Goal: Task Accomplishment & Management: Complete application form

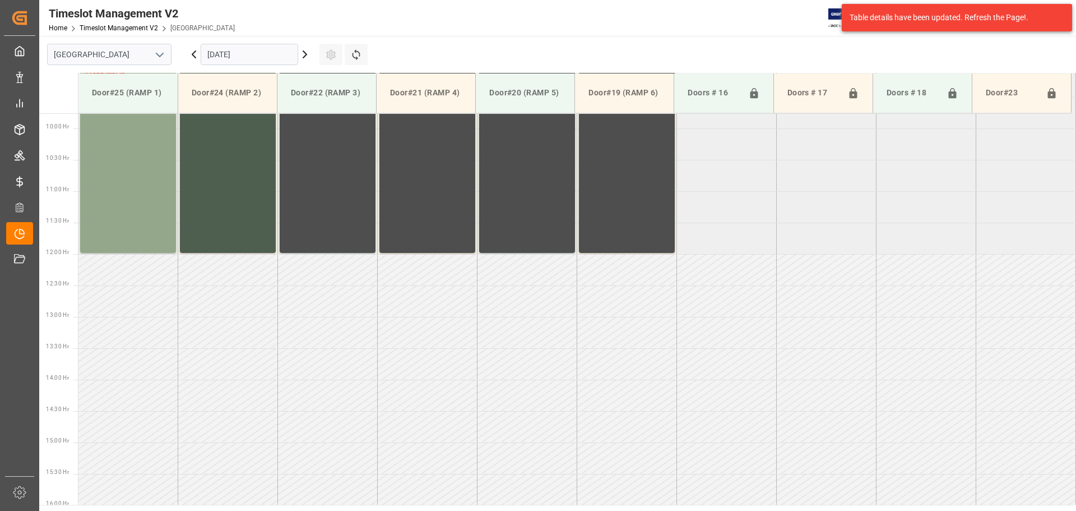
scroll to position [621, 0]
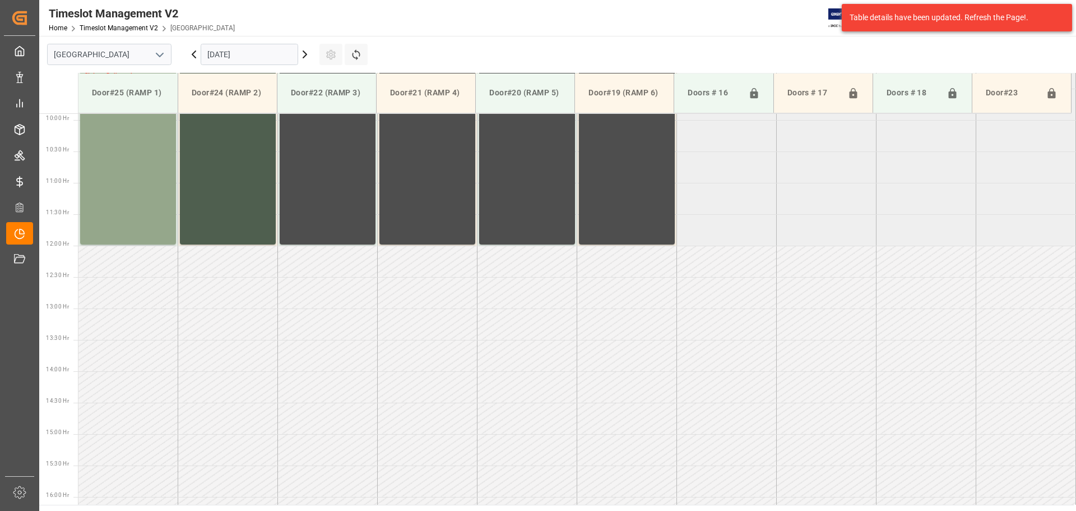
click at [303, 54] on icon at bounding box center [304, 54] width 13 height 13
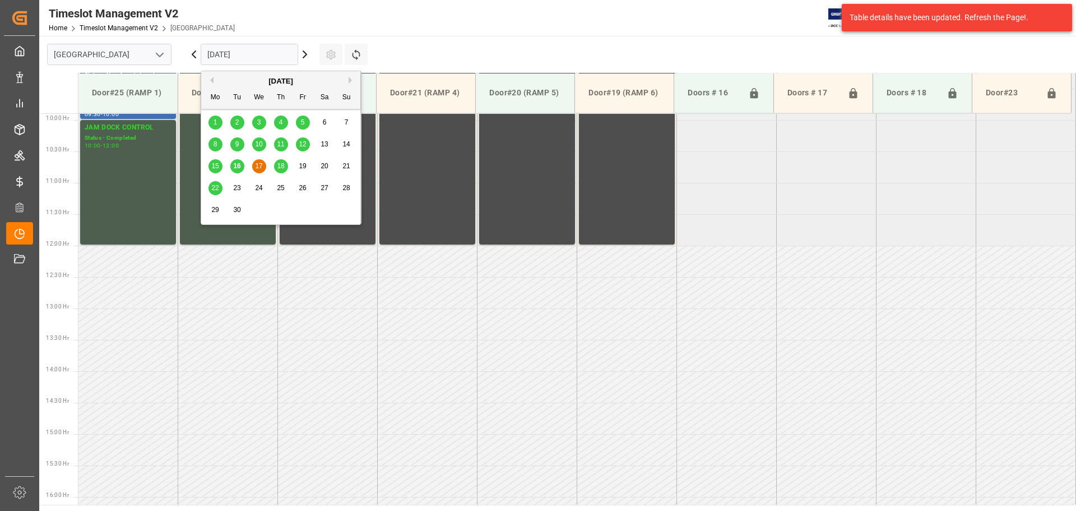
click at [253, 59] on input "[DATE]" at bounding box center [250, 54] width 98 height 21
click at [215, 186] on span "22" at bounding box center [214, 188] width 7 height 8
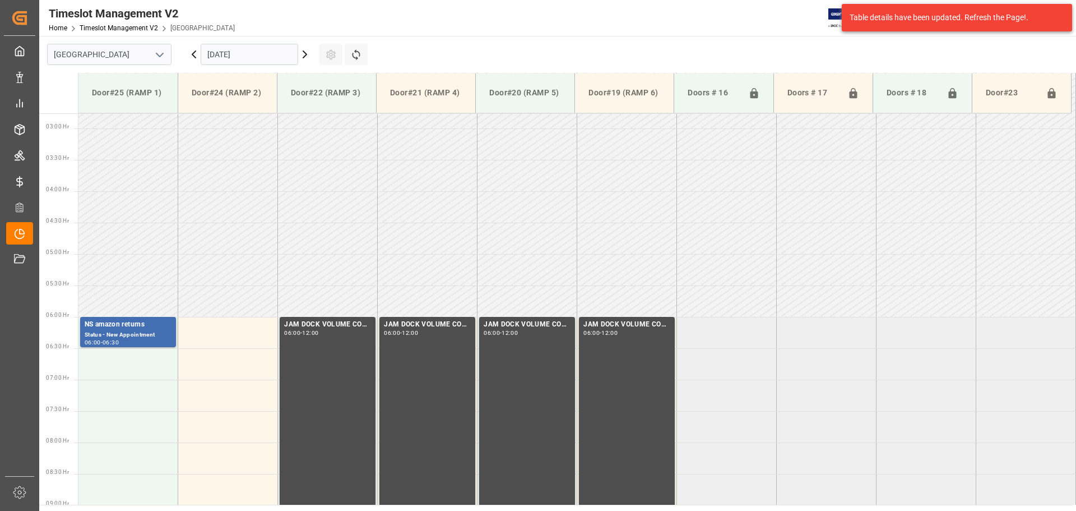
scroll to position [173, 0]
click at [135, 330] on div "NS amazon returns" at bounding box center [128, 325] width 87 height 11
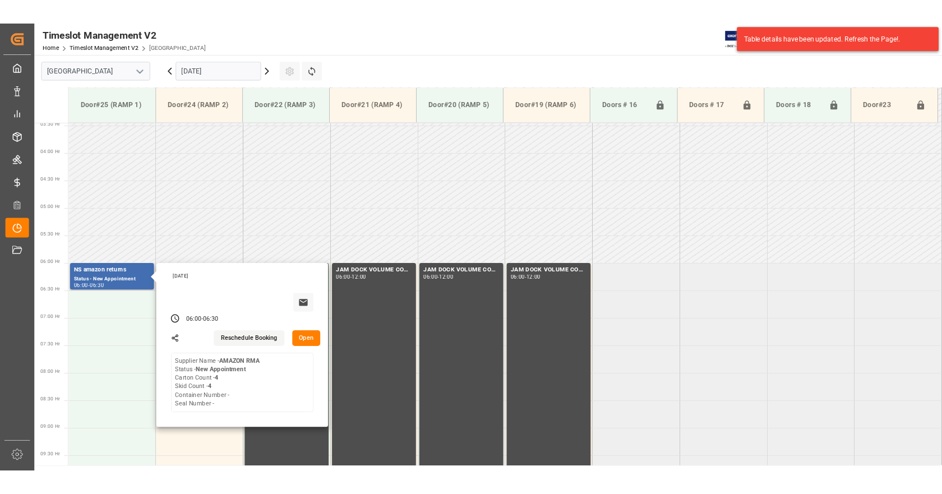
scroll to position [285, 0]
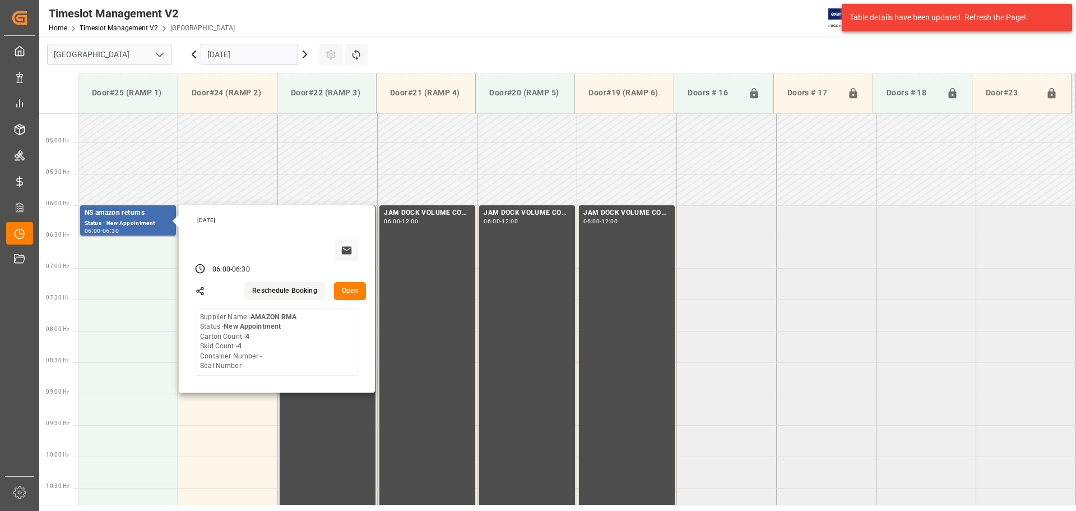
click at [348, 296] on button "Open" at bounding box center [350, 291] width 33 height 18
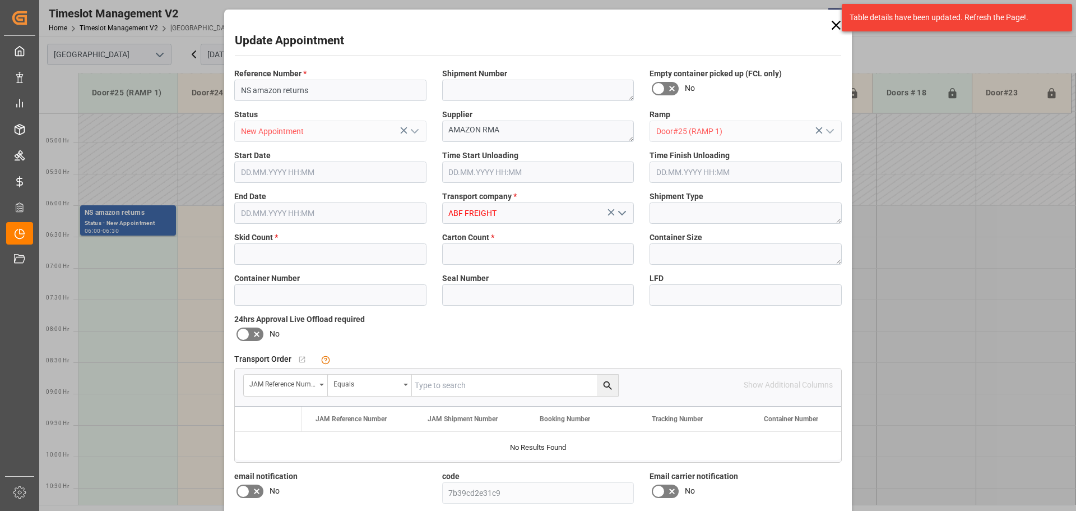
type input "4"
type input "[DATE] 06:00"
type input "[DATE] 06:30"
type input "[DATE] 17:28"
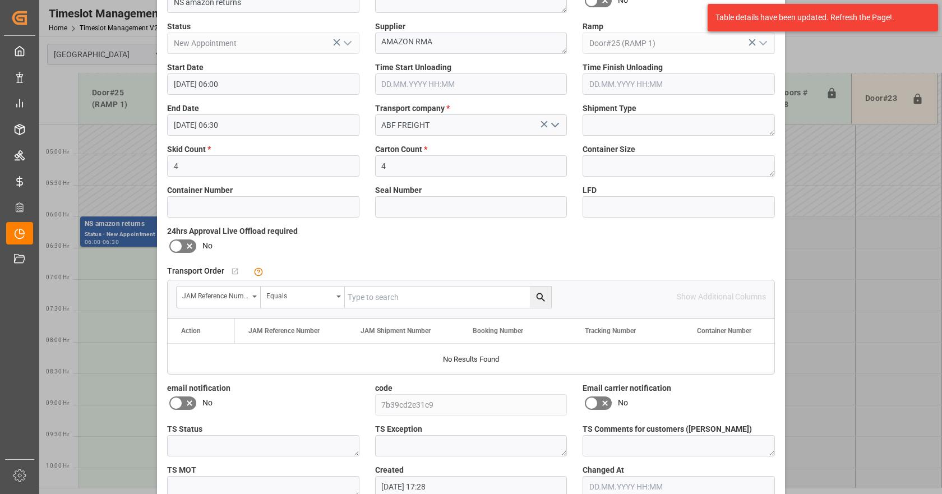
scroll to position [0, 0]
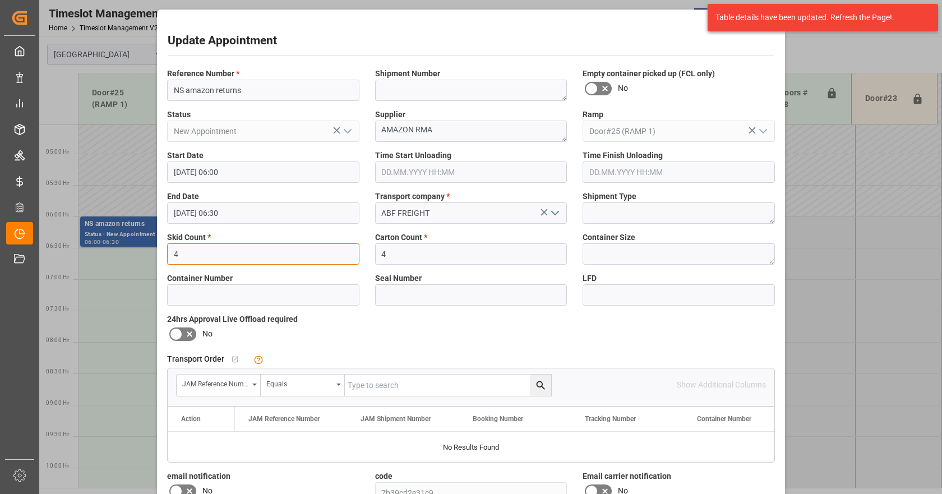
drag, startPoint x: 143, startPoint y: 251, endPoint x: 136, endPoint y: 247, distance: 8.3
click at [136, 247] on div "Update Appointment Reference Number * NS amazon returns Shipment Number Empty c…" at bounding box center [471, 247] width 942 height 494
type input "0"
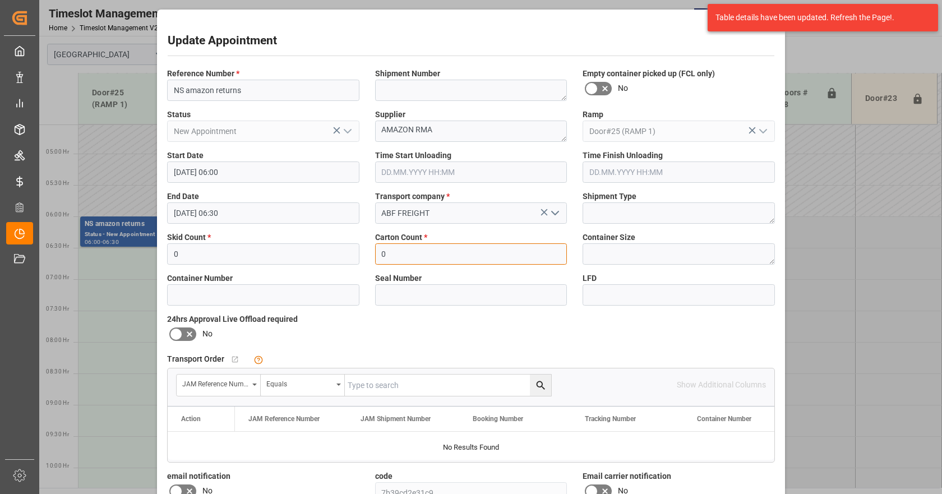
type input "0"
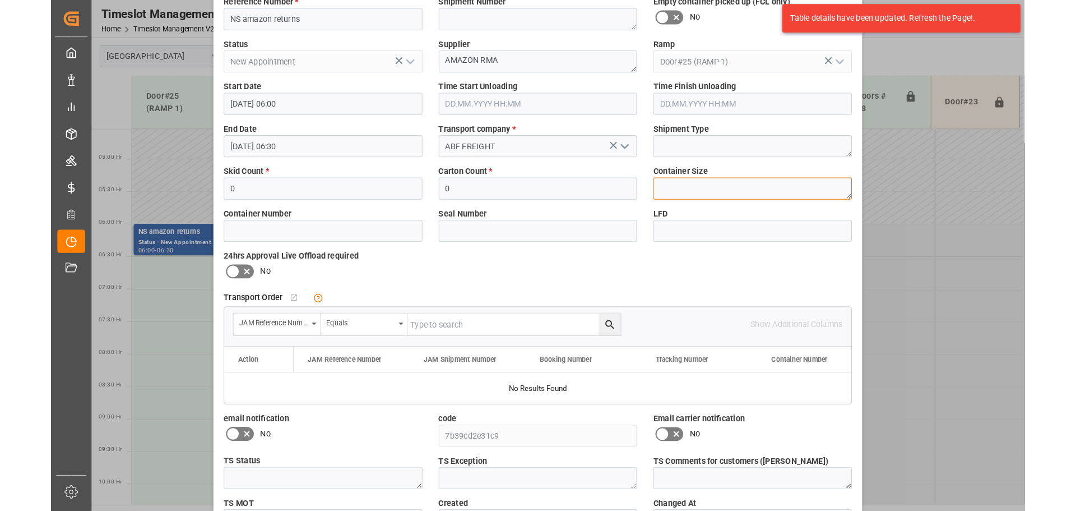
scroll to position [149, 0]
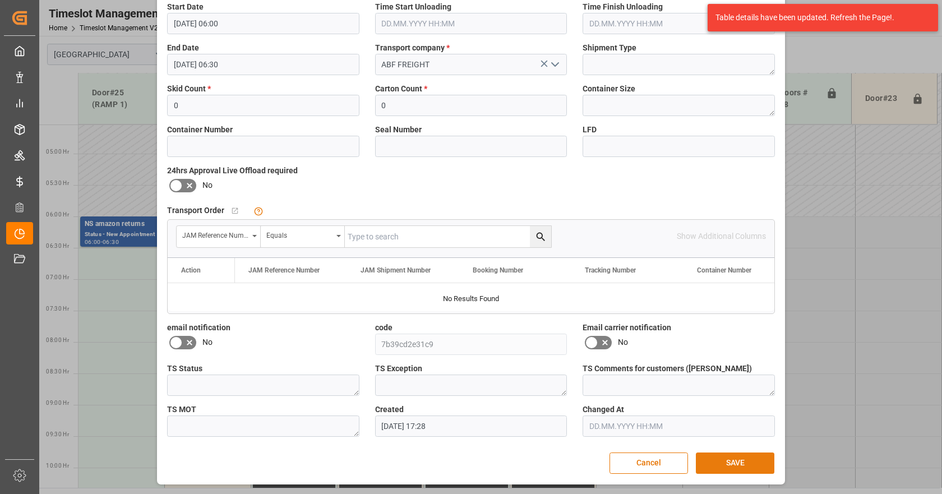
click at [742, 464] on button "SAVE" at bounding box center [735, 462] width 78 height 21
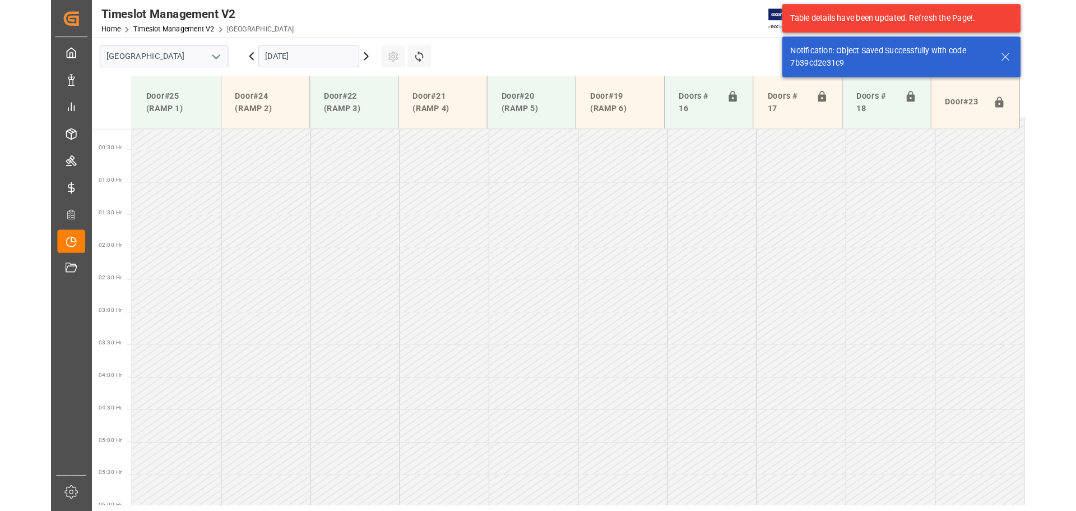
scroll to position [318, 0]
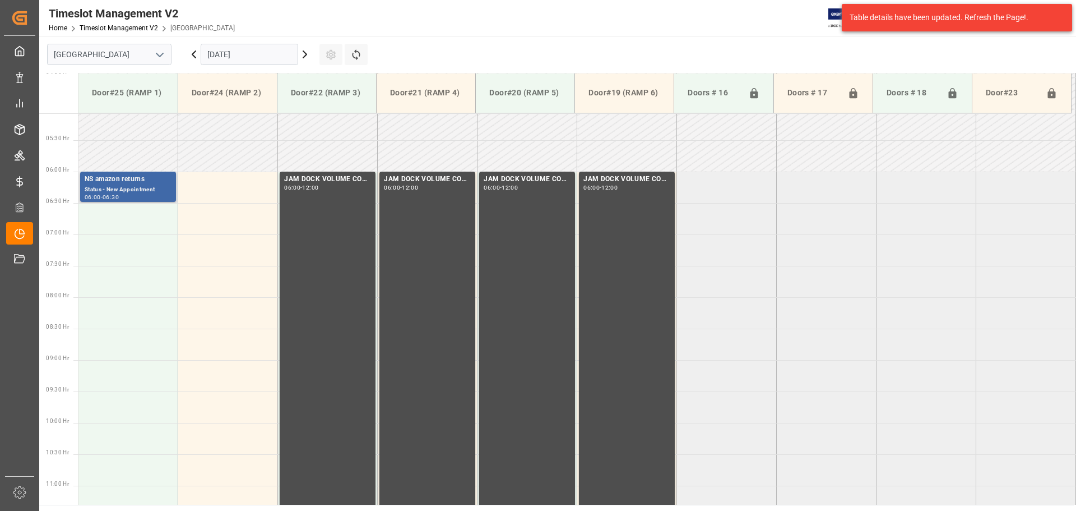
click at [160, 188] on div "Status - New Appointment" at bounding box center [128, 190] width 87 height 10
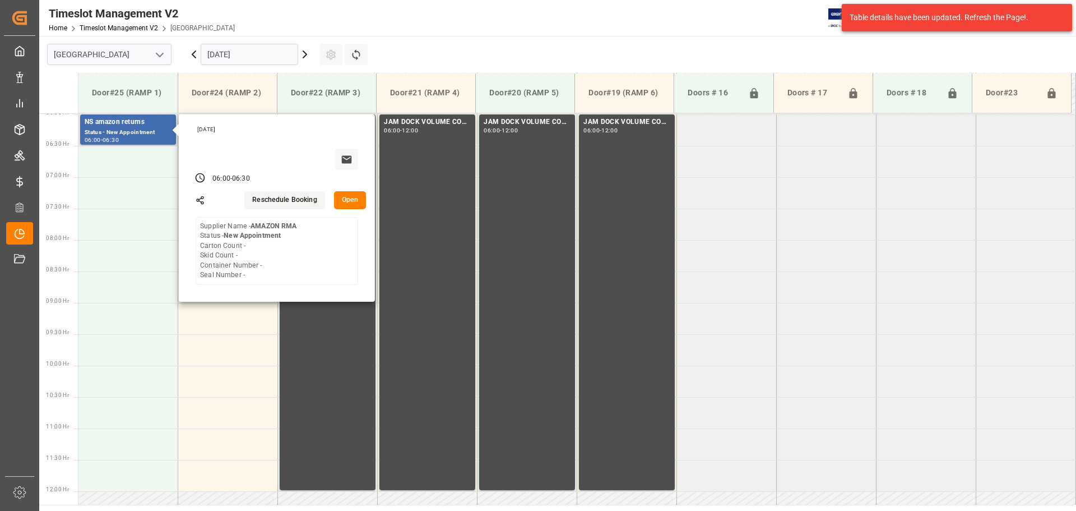
scroll to position [374, 0]
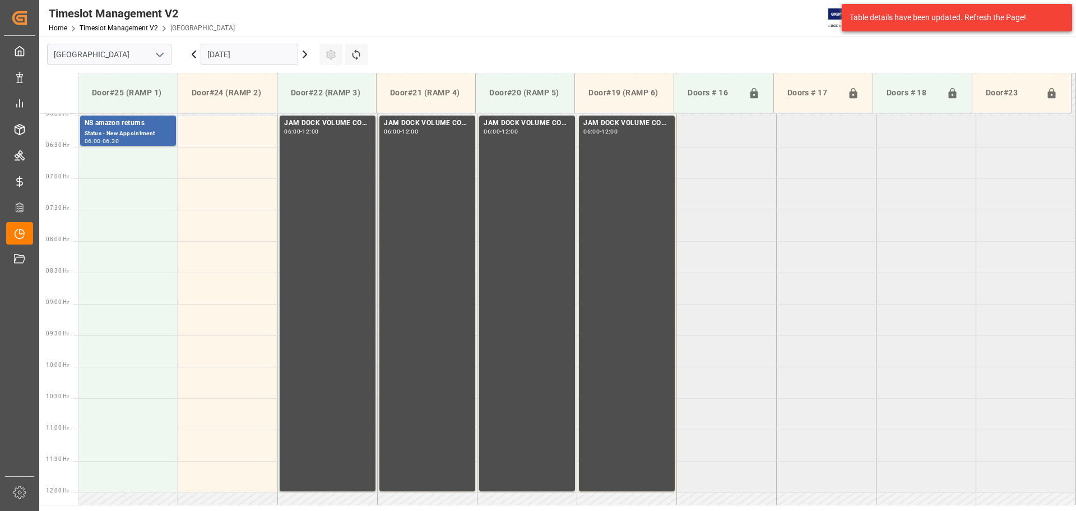
click at [141, 131] on div "Status - New Appointment" at bounding box center [128, 134] width 87 height 10
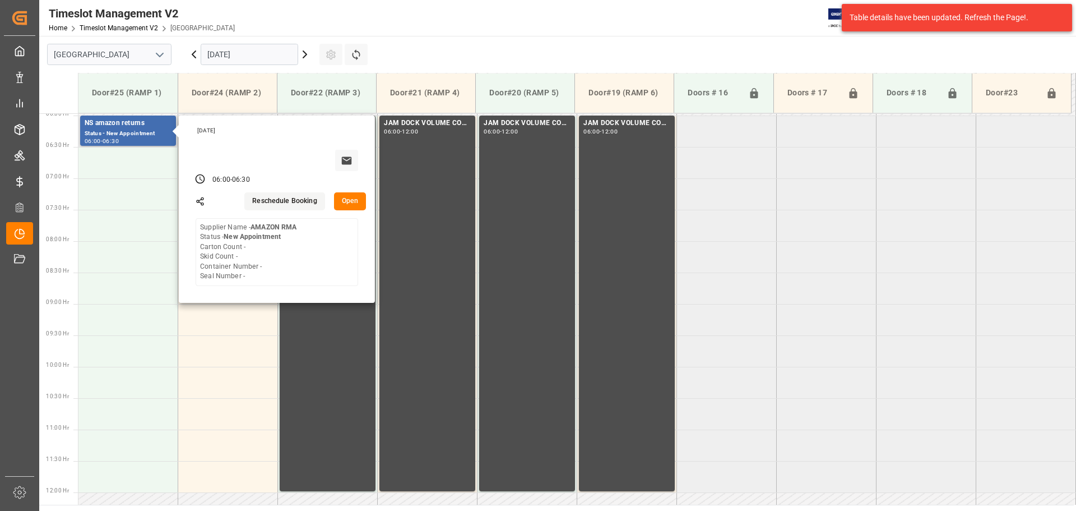
click at [346, 200] on button "Open" at bounding box center [350, 201] width 33 height 18
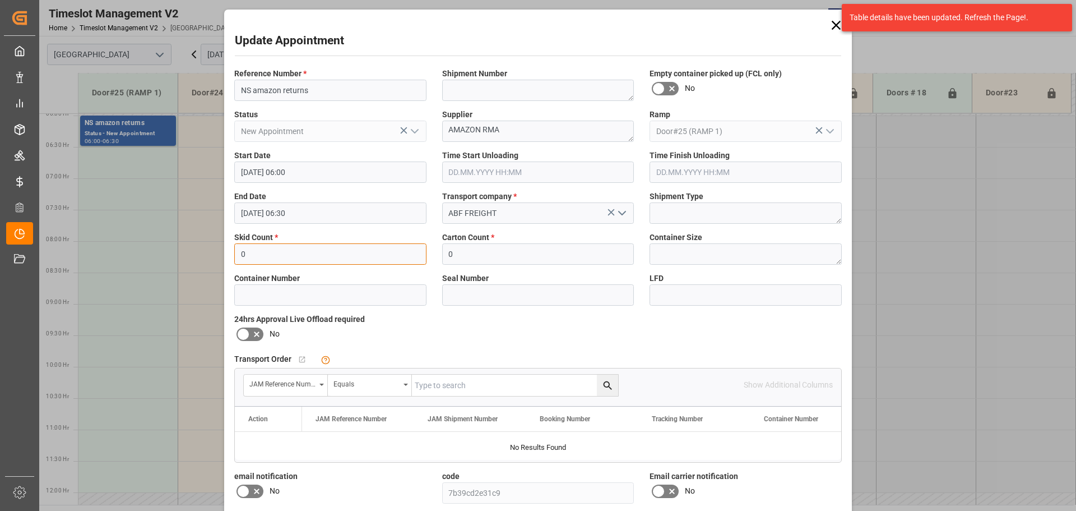
drag, startPoint x: 276, startPoint y: 263, endPoint x: 151, endPoint y: 243, distance: 126.7
click at [148, 242] on div "Update Appointment Reference Number * NS amazon returns Shipment Number Empty c…" at bounding box center [538, 255] width 1076 height 511
type input "3"
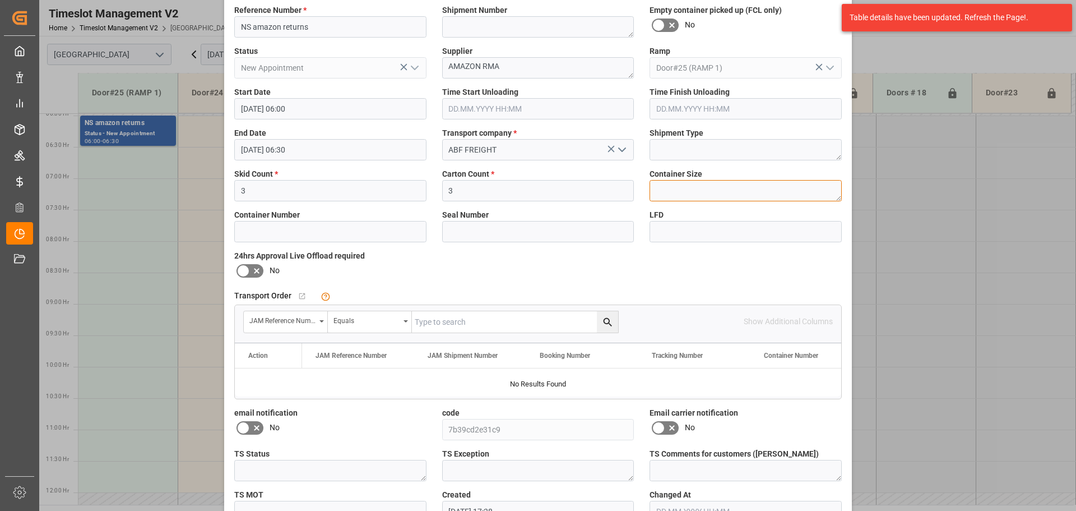
scroll to position [132, 0]
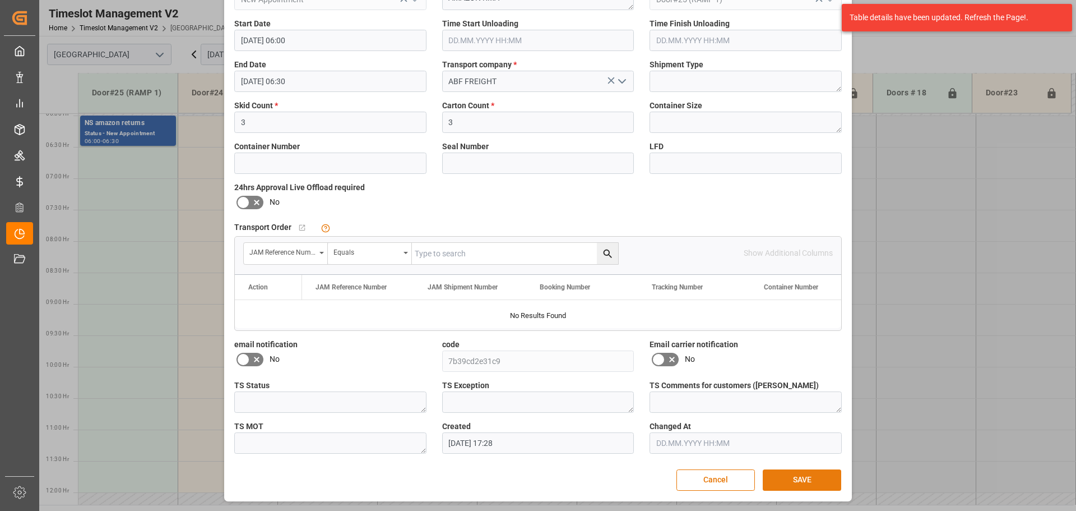
click at [811, 490] on button "SAVE" at bounding box center [802, 479] width 78 height 21
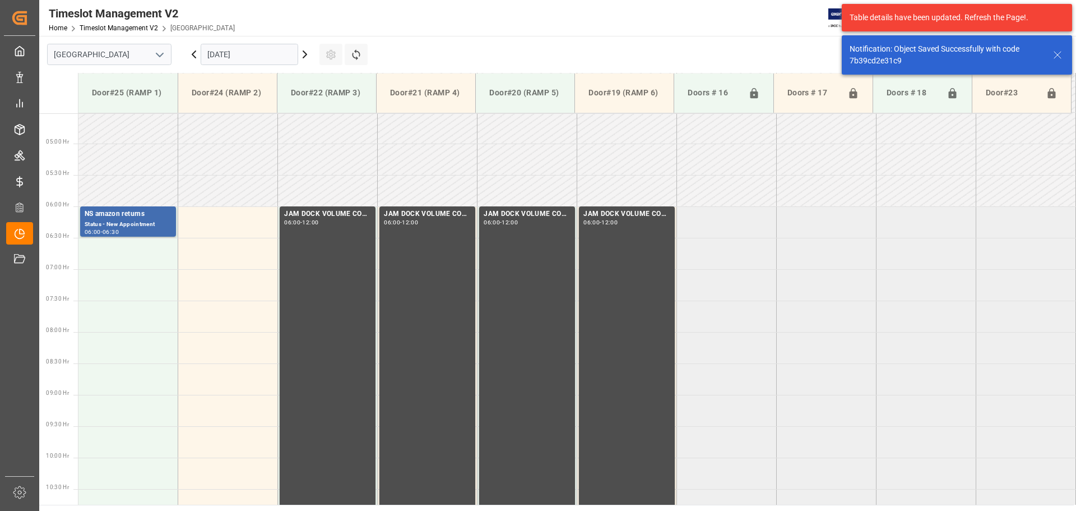
scroll to position [307, 0]
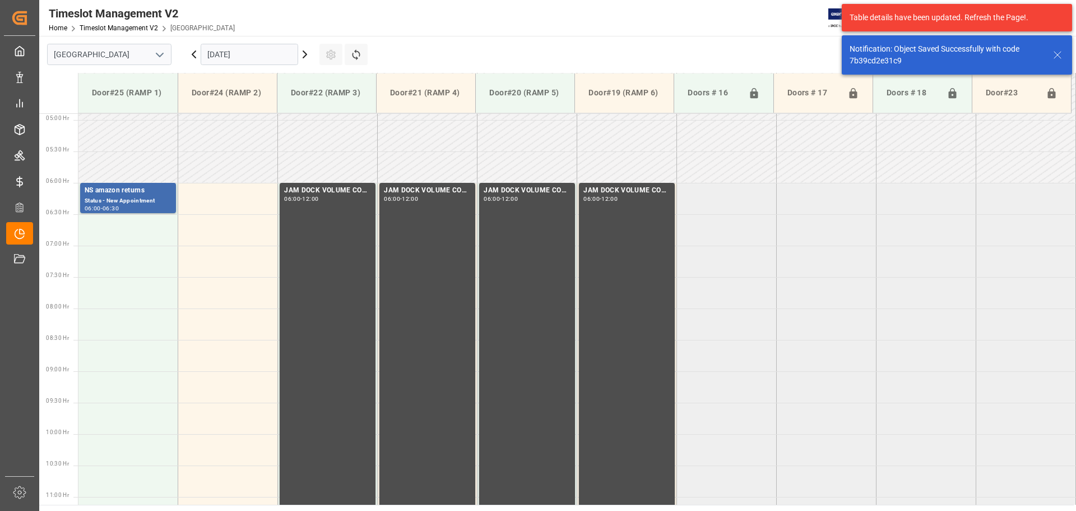
click at [252, 57] on input "[DATE]" at bounding box center [250, 54] width 98 height 21
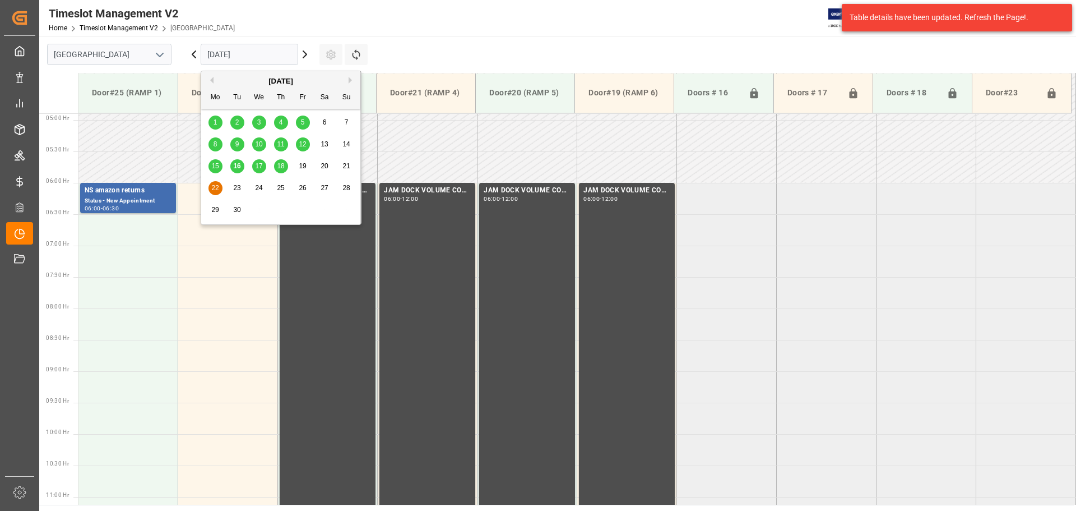
click at [261, 164] on span "17" at bounding box center [258, 166] width 7 height 8
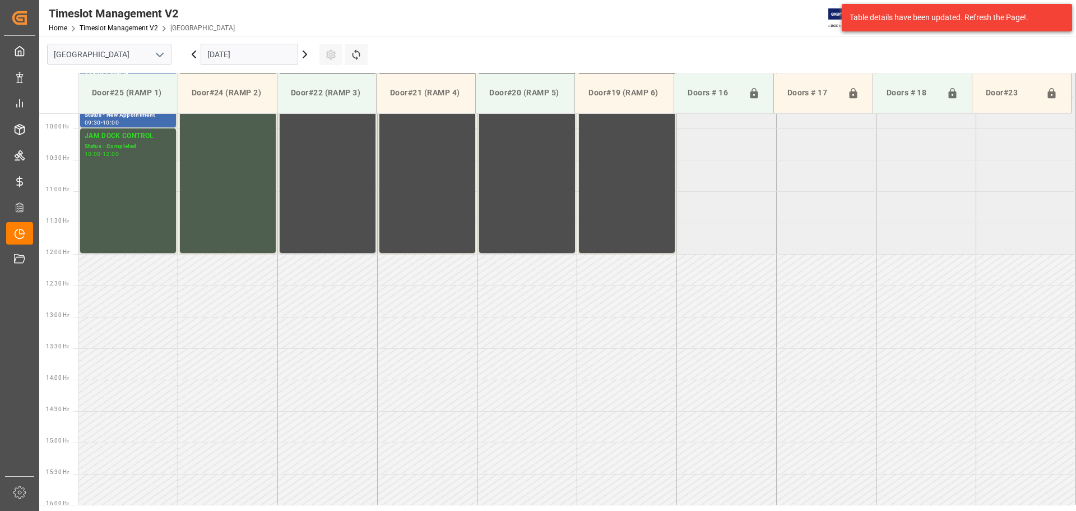
scroll to position [621, 0]
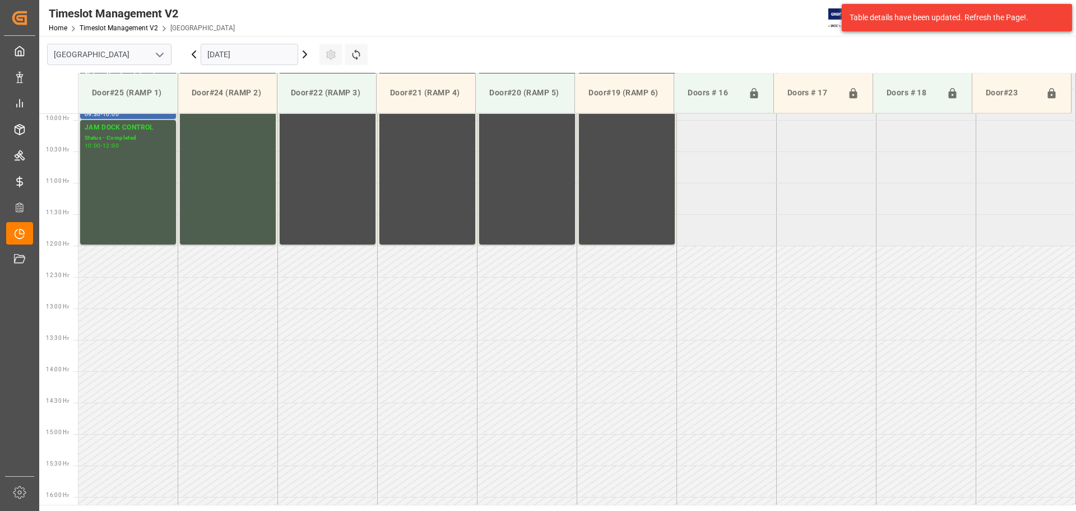
click at [307, 54] on icon at bounding box center [304, 54] width 3 height 7
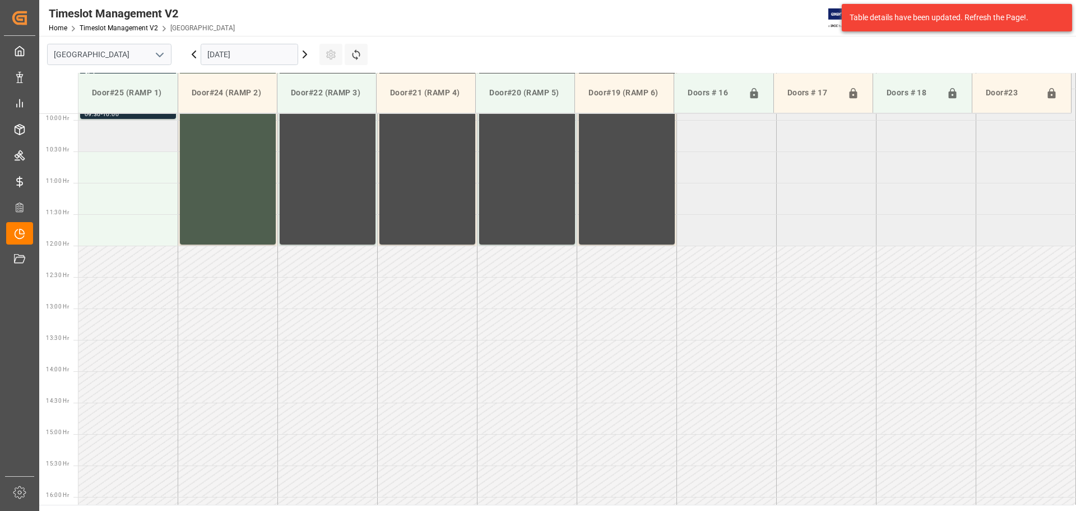
click at [126, 144] on td at bounding box center [128, 135] width 100 height 31
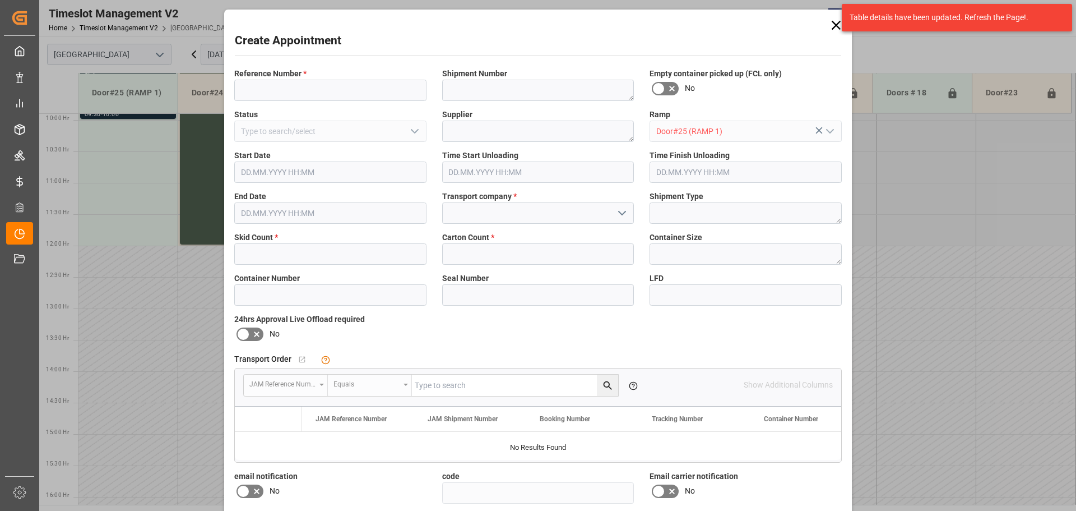
type input "[DATE] 10:00"
type input "[DATE] 10:30"
click at [261, 90] on input at bounding box center [330, 90] width 192 height 21
type input "NS amazon returns"
click at [620, 214] on polyline "open menu" at bounding box center [622, 212] width 7 height 3
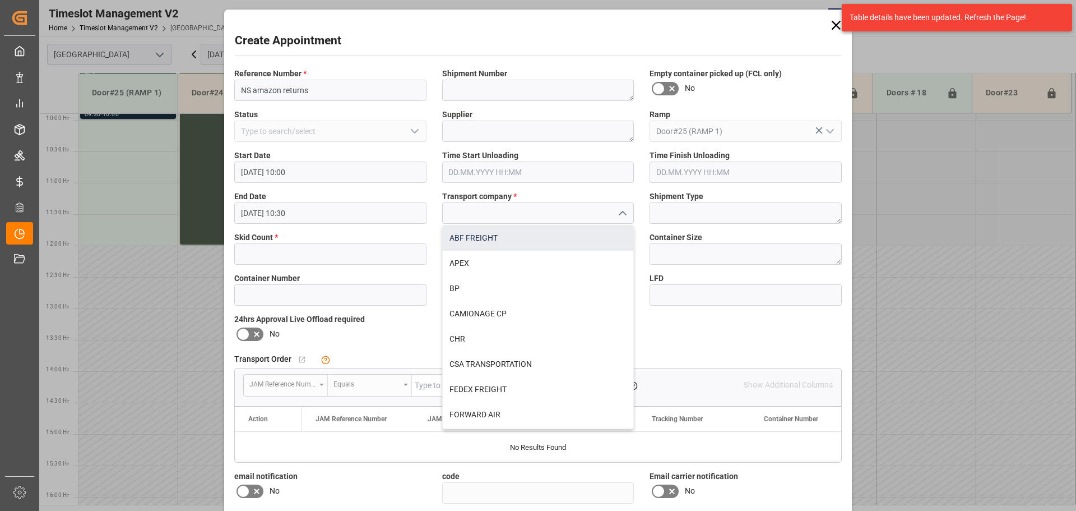
click at [467, 242] on div "ABF FREIGHT" at bounding box center [538, 237] width 191 height 25
type input "ABF FREIGHT"
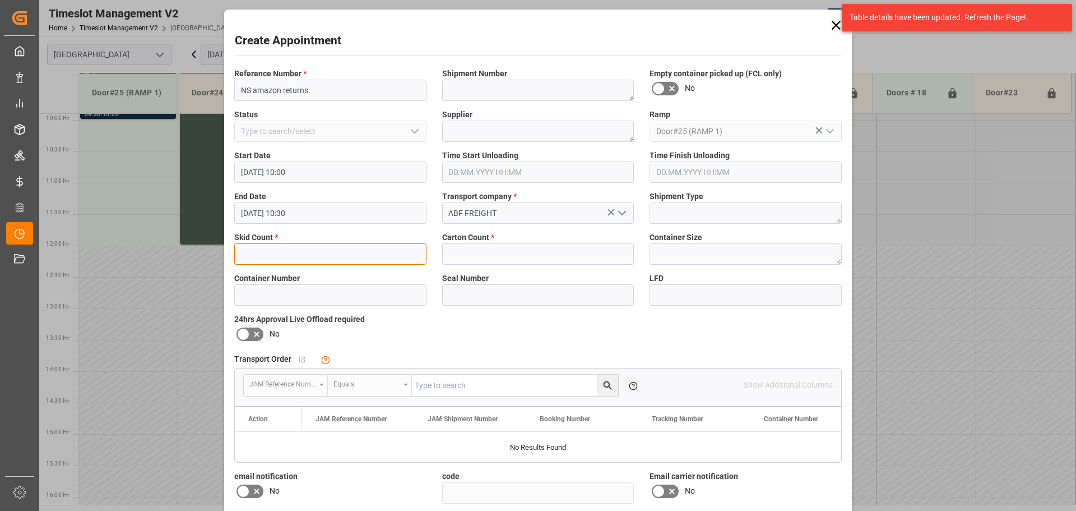
click at [279, 257] on input "text" at bounding box center [330, 253] width 192 height 21
type input "2"
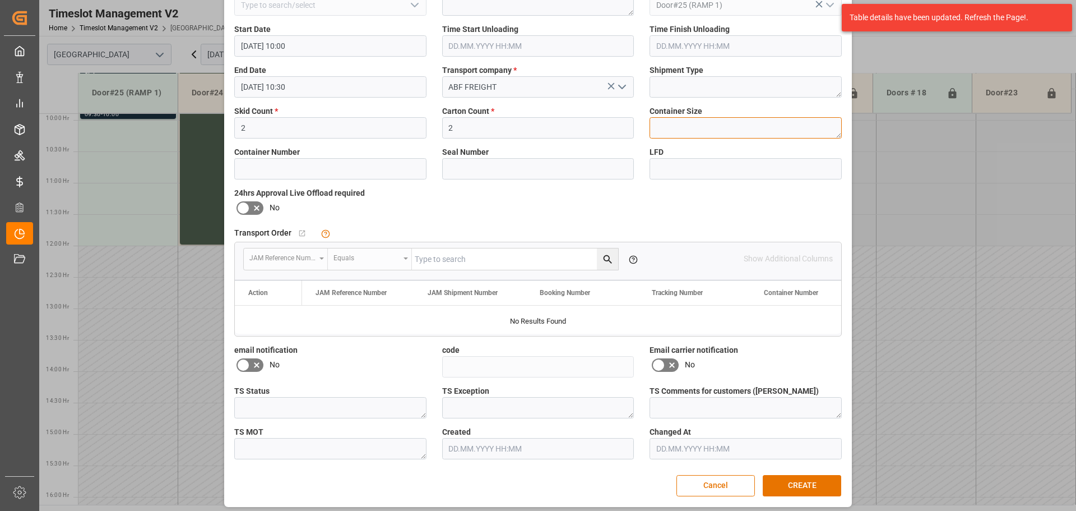
scroll to position [132, 0]
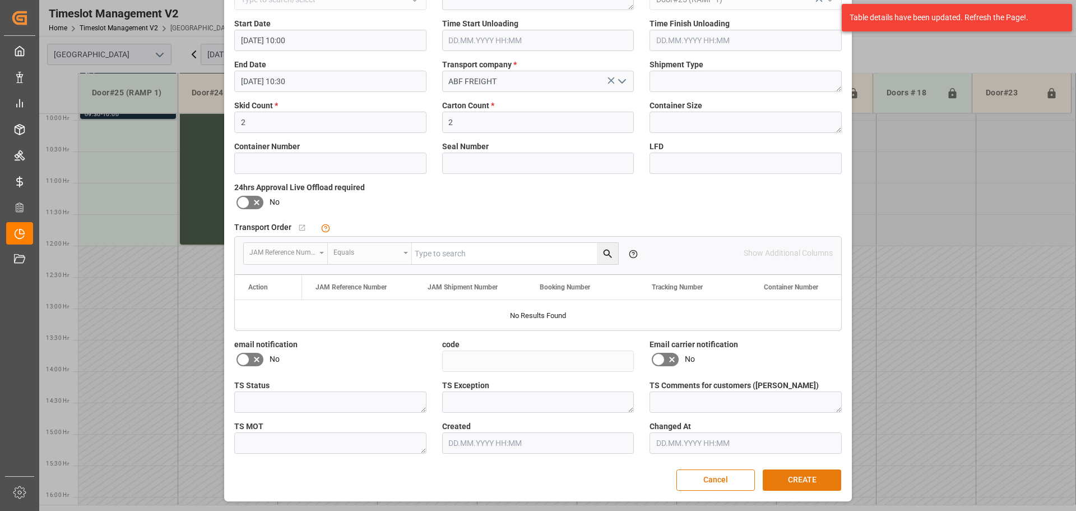
drag, startPoint x: 803, startPoint y: 477, endPoint x: 1072, endPoint y: 409, distance: 276.8
click at [804, 476] on button "CREATE" at bounding box center [802, 479] width 78 height 21
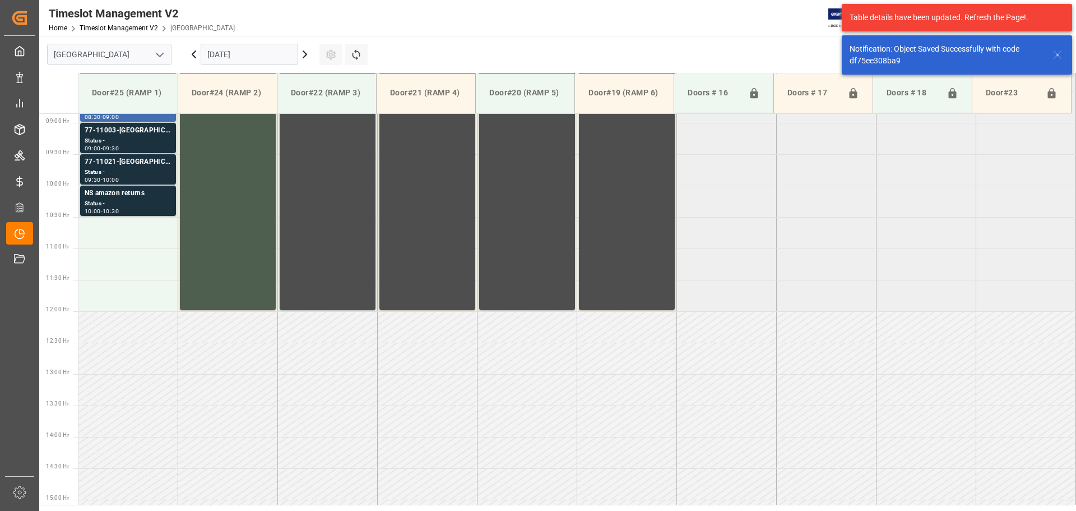
scroll to position [558, 0]
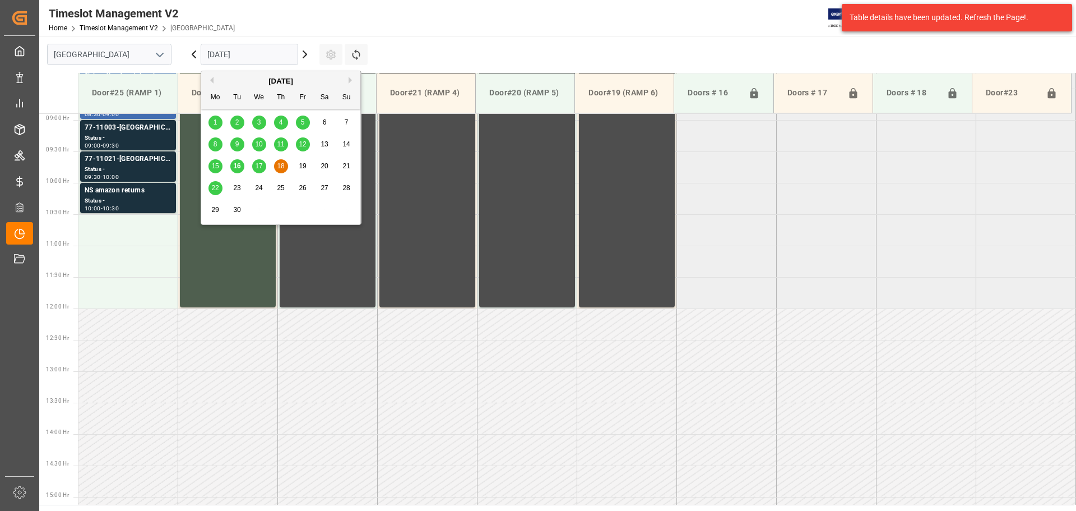
click at [240, 52] on input "[DATE]" at bounding box center [250, 54] width 98 height 21
click at [214, 189] on span "22" at bounding box center [214, 188] width 7 height 8
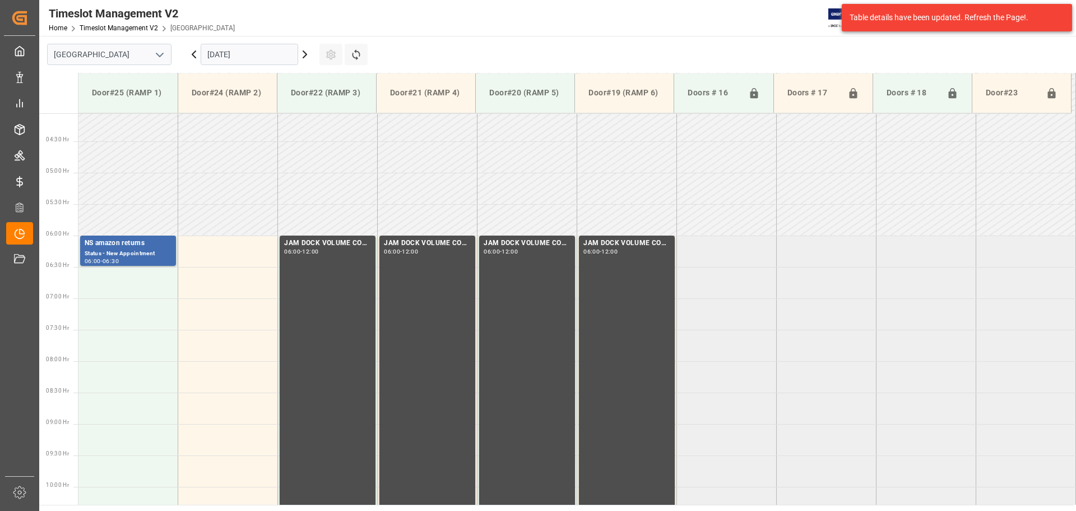
scroll to position [229, 0]
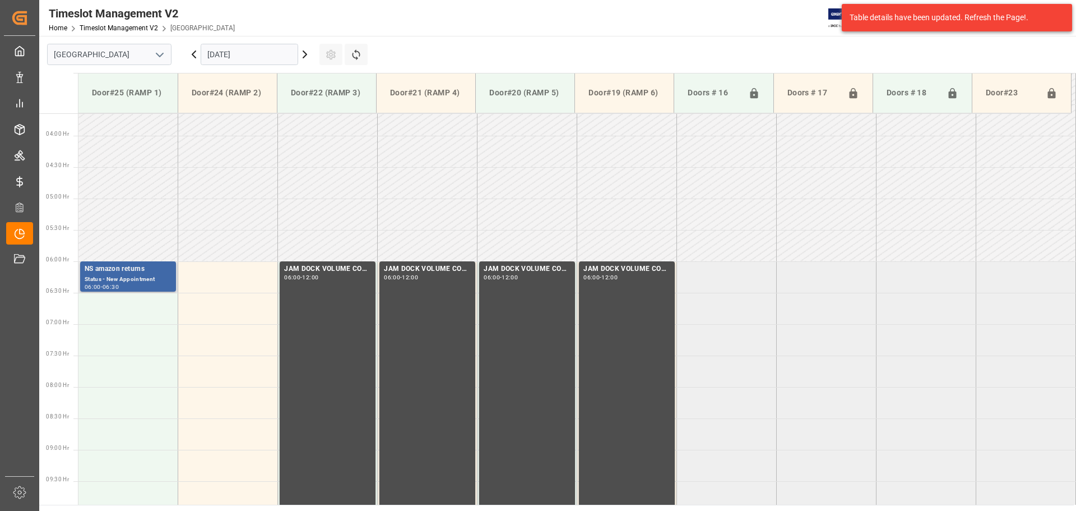
click at [142, 274] on div "NS amazon returns" at bounding box center [128, 268] width 87 height 11
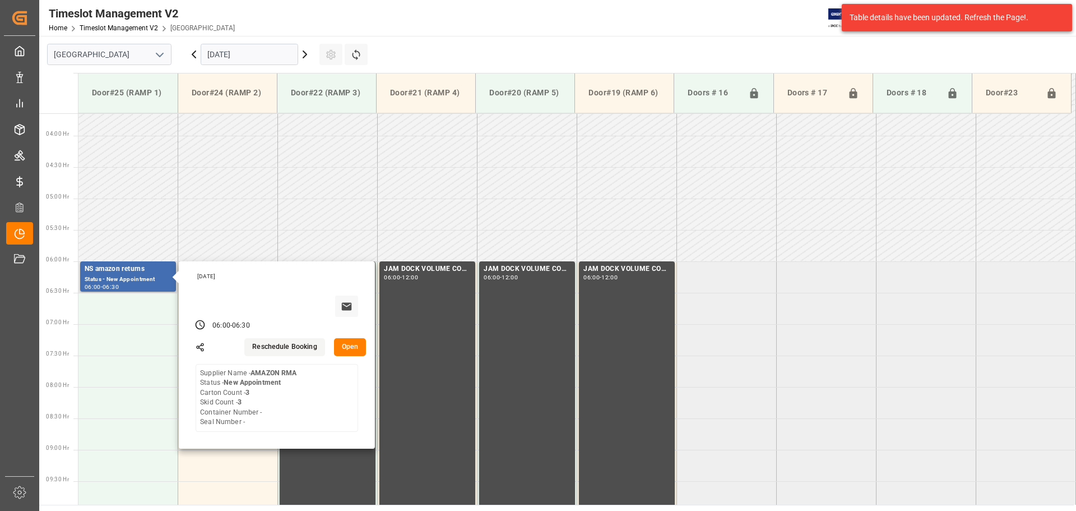
click at [355, 346] on button "Open" at bounding box center [350, 347] width 33 height 18
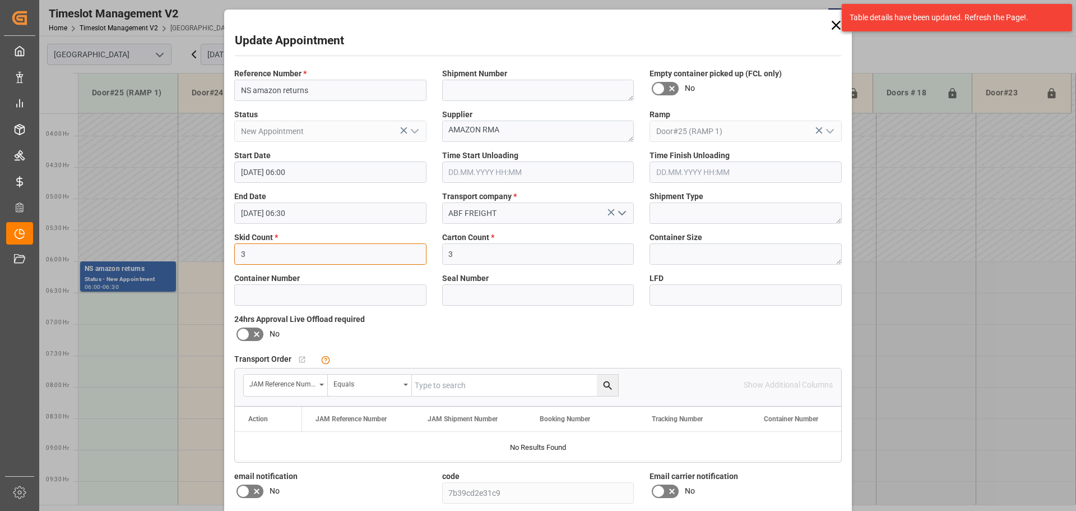
drag, startPoint x: 278, startPoint y: 254, endPoint x: 179, endPoint y: 233, distance: 100.9
click at [179, 233] on div "Update Appointment Reference Number * NS amazon returns Shipment Number Empty c…" at bounding box center [538, 255] width 1076 height 511
type input "8"
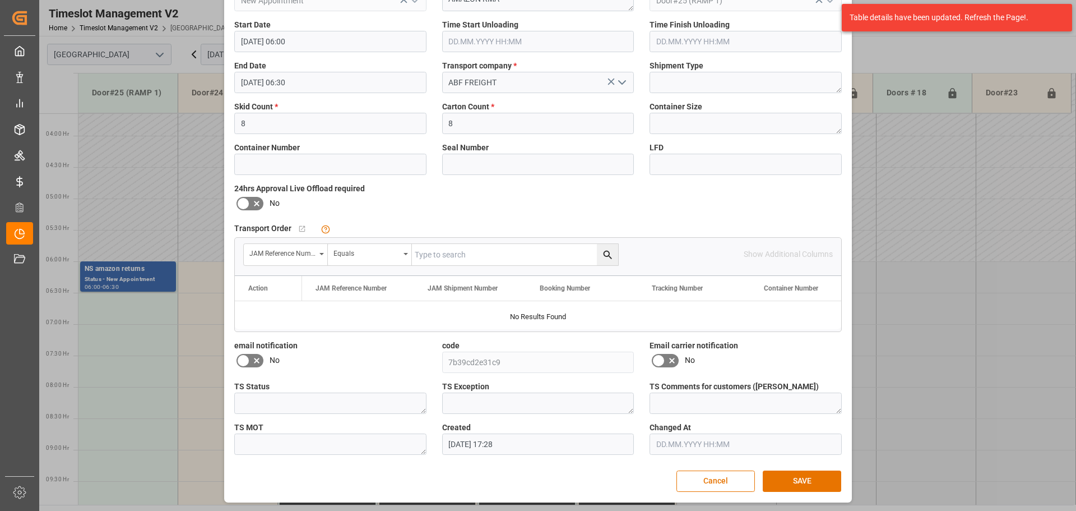
scroll to position [132, 0]
click at [810, 474] on button "SAVE" at bounding box center [802, 479] width 78 height 21
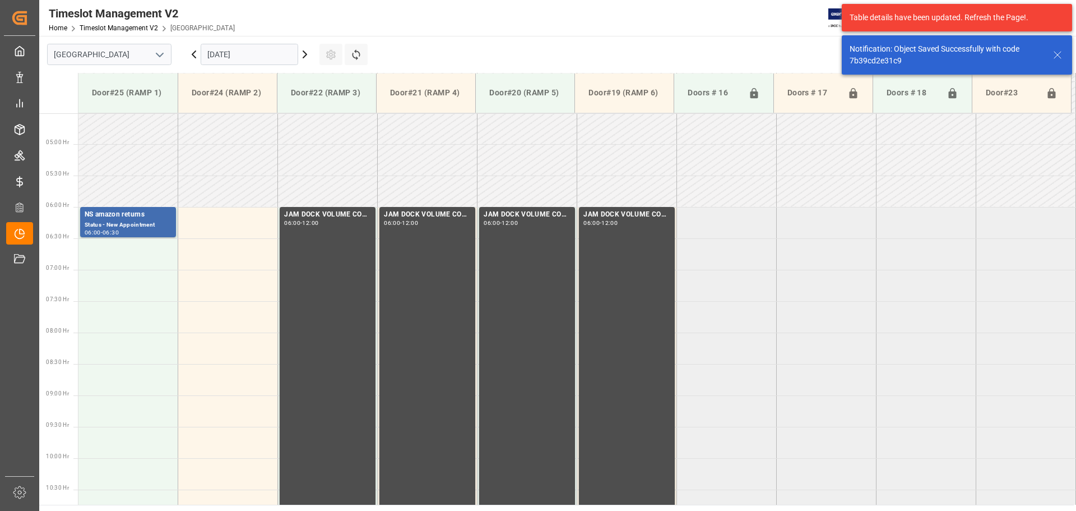
scroll to position [307, 0]
